Goal: Transaction & Acquisition: Purchase product/service

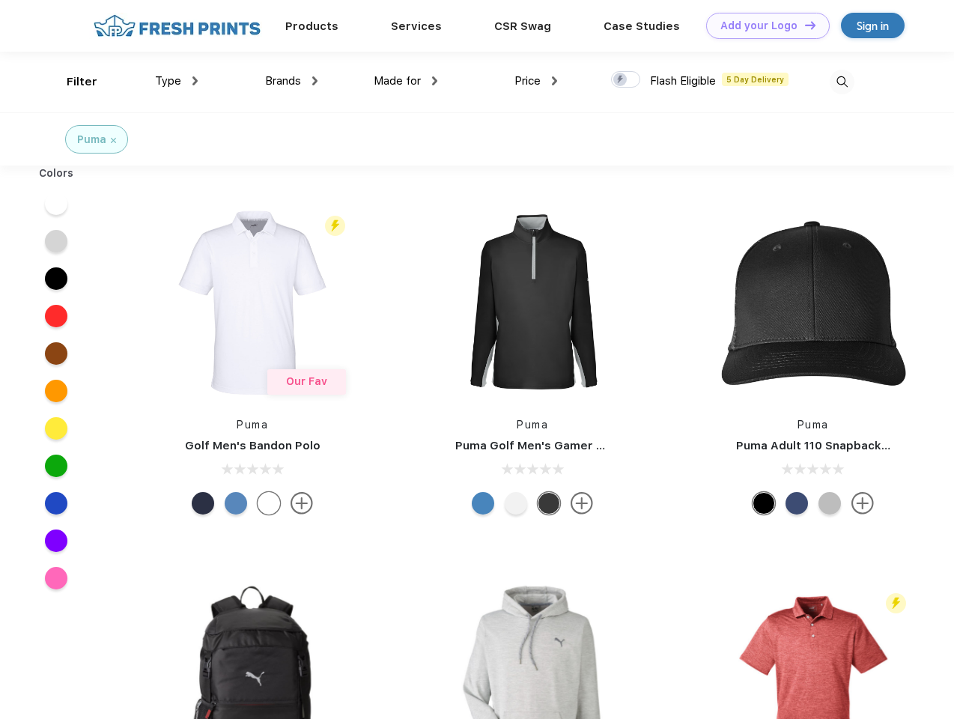
scroll to position [1, 0]
click at [762, 25] on link "Add your Logo Design Tool" at bounding box center [768, 26] width 124 height 26
click at [0, 0] on div "Design Tool" at bounding box center [0, 0] width 0 height 0
click at [804, 25] on link "Add your Logo Design Tool" at bounding box center [768, 26] width 124 height 26
click at [72, 82] on div "Filter" at bounding box center [82, 81] width 31 height 17
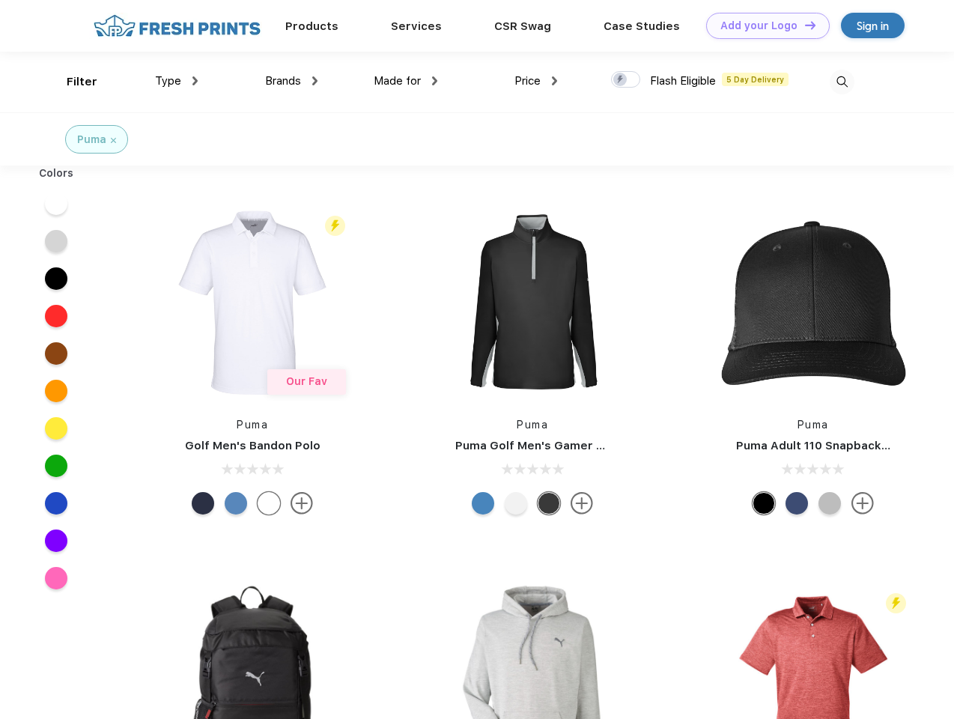
click at [177, 81] on span "Type" at bounding box center [168, 80] width 26 height 13
click at [291, 81] on span "Brands" at bounding box center [283, 80] width 36 height 13
click at [406, 81] on span "Made for" at bounding box center [397, 80] width 47 height 13
click at [536, 81] on span "Price" at bounding box center [528, 80] width 26 height 13
click at [626, 80] on div at bounding box center [625, 79] width 29 height 16
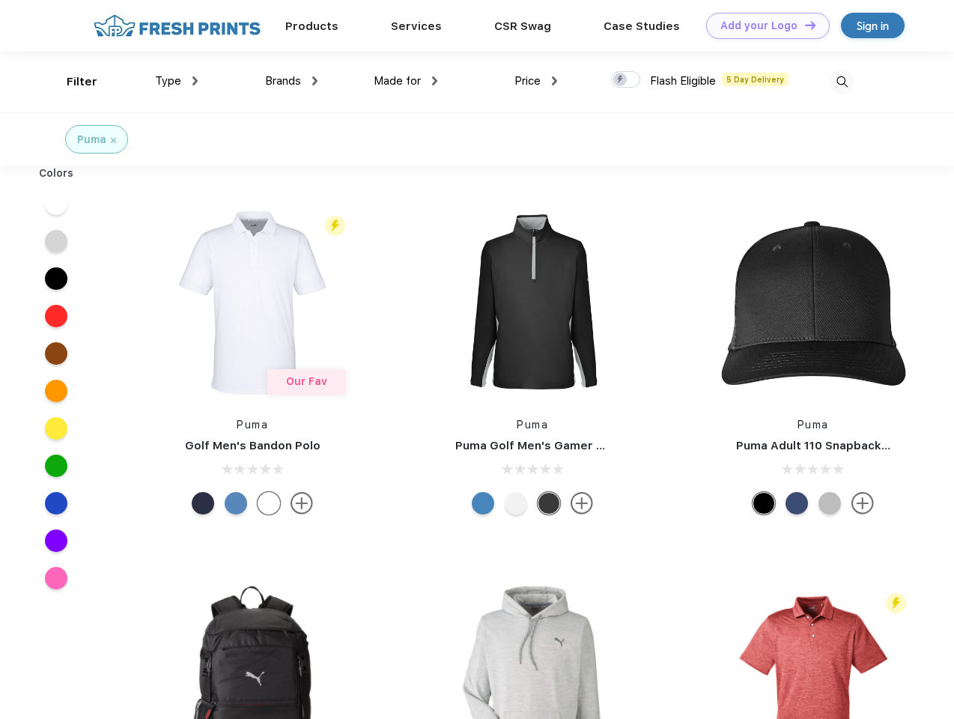
click at [621, 80] on input "checkbox" at bounding box center [616, 75] width 10 height 10
click at [842, 82] on img at bounding box center [842, 82] width 25 height 25
